Goal: Task Accomplishment & Management: Manage account settings

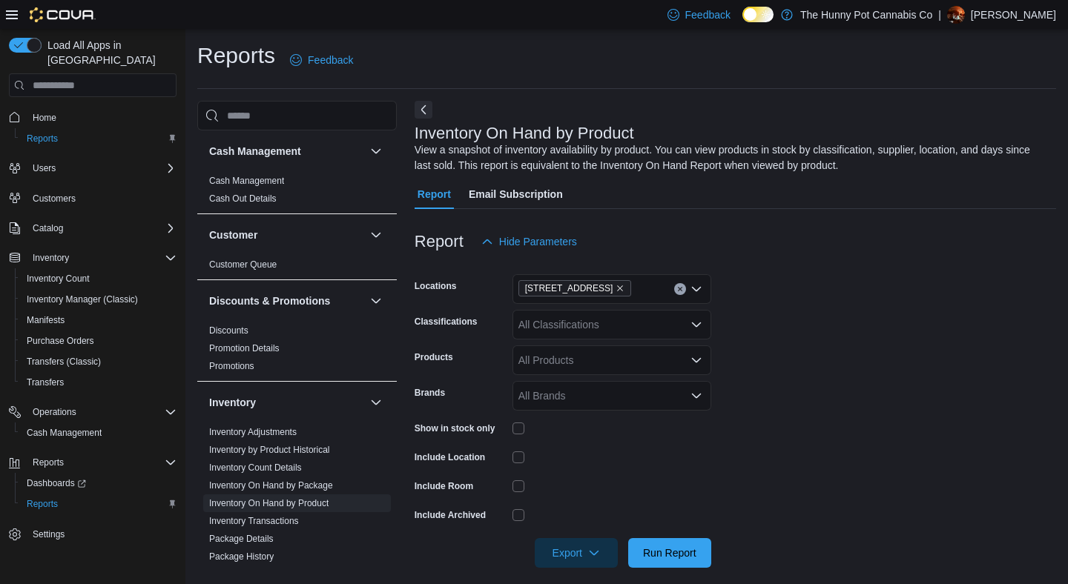
scroll to position [156, 0]
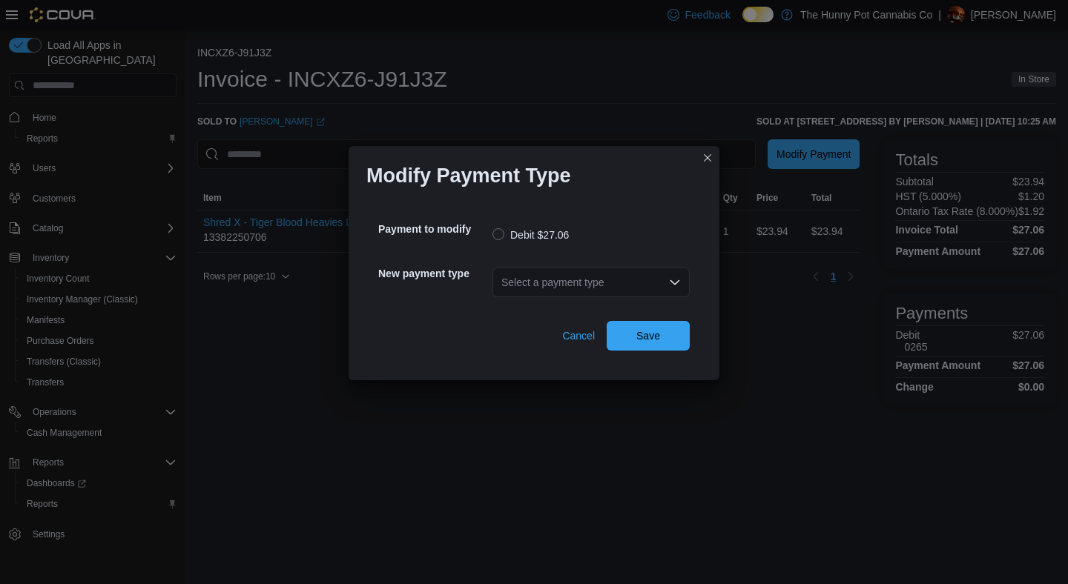
click at [560, 288] on div "Select a payment type" at bounding box center [590, 283] width 197 height 30
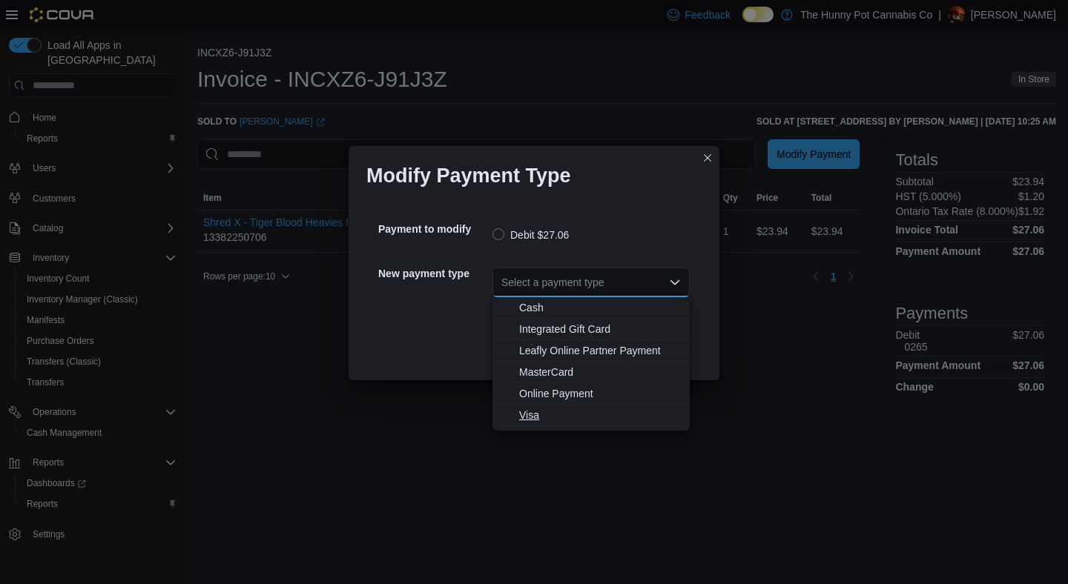
click at [541, 409] on span "Visa" at bounding box center [600, 415] width 162 height 15
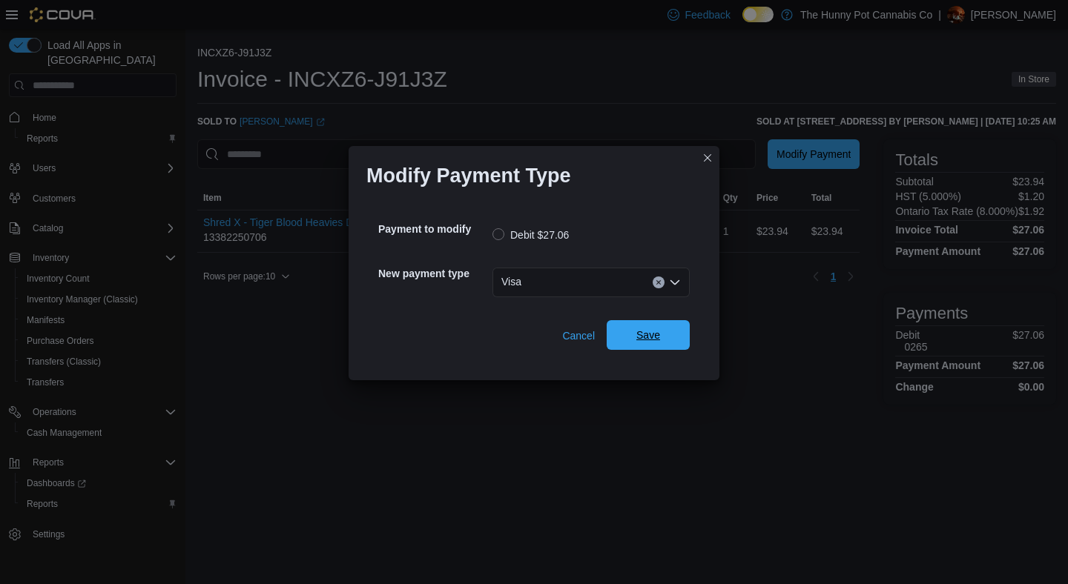
click at [635, 336] on span "Save" at bounding box center [648, 335] width 65 height 30
